Goal: Entertainment & Leisure: Consume media (video, audio)

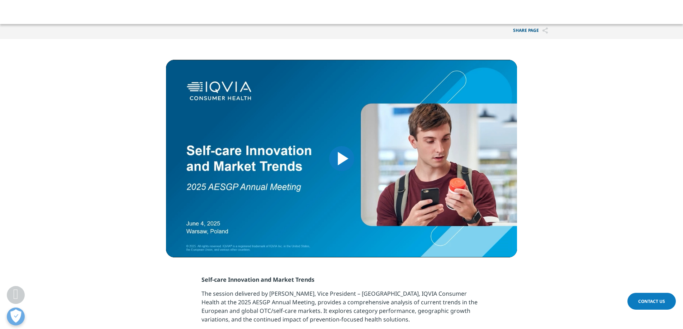
click at [342, 159] on span "Video Player" at bounding box center [342, 159] width 0 height 0
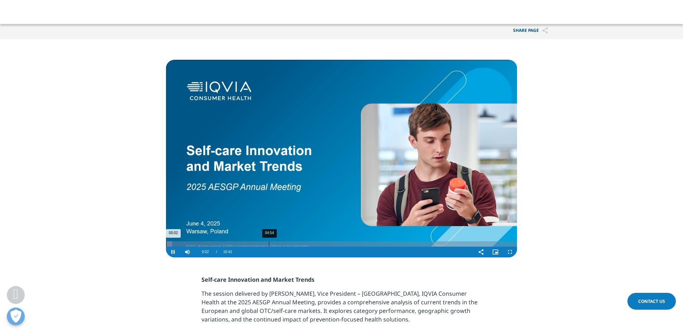
click at [269, 245] on div "04:54" at bounding box center [269, 244] width 0 height 5
click at [277, 245] on div "Loaded : 29.60% 05:15 04:54" at bounding box center [341, 244] width 351 height 5
click at [285, 245] on div "05:39" at bounding box center [285, 244] width 0 height 5
click at [292, 245] on div "Loaded : 34.46% 05:57 05:44" at bounding box center [341, 244] width 351 height 5
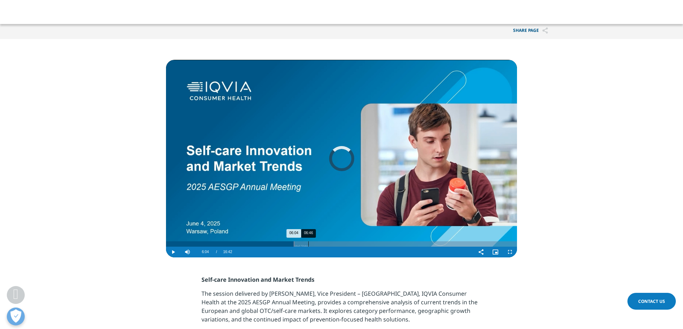
click at [308, 243] on div "06:46" at bounding box center [308, 244] width 0 height 5
click at [312, 243] on div "06:57" at bounding box center [312, 244] width 0 height 5
click at [316, 245] on div "Loaded : 42.29% 07:09 07:08" at bounding box center [341, 244] width 351 height 5
click at [317, 245] on div "07:11" at bounding box center [317, 244] width 0 height 5
click at [319, 245] on div "07:16" at bounding box center [319, 244] width 0 height 5
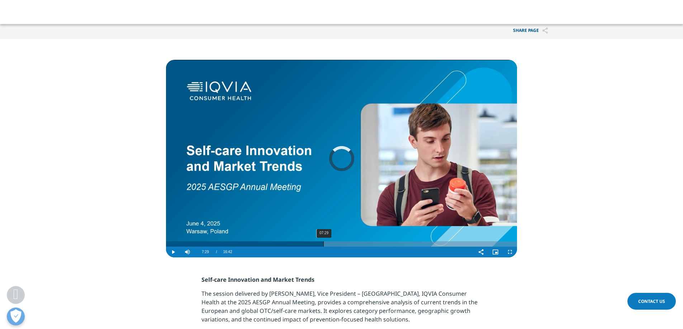
click at [323, 244] on div "07:29" at bounding box center [323, 244] width 0 height 5
click at [322, 244] on div "07:24" at bounding box center [322, 244] width 0 height 5
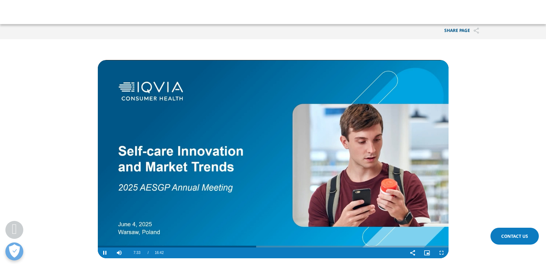
scroll to position [261, 0]
